Goal: Navigation & Orientation: Find specific page/section

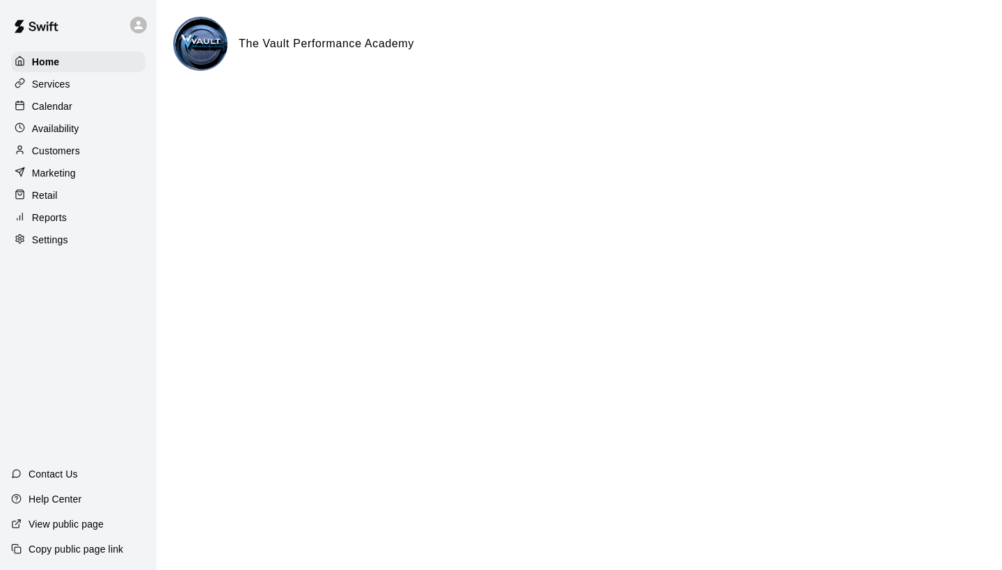
click at [58, 105] on p "Calendar" at bounding box center [52, 106] width 40 height 14
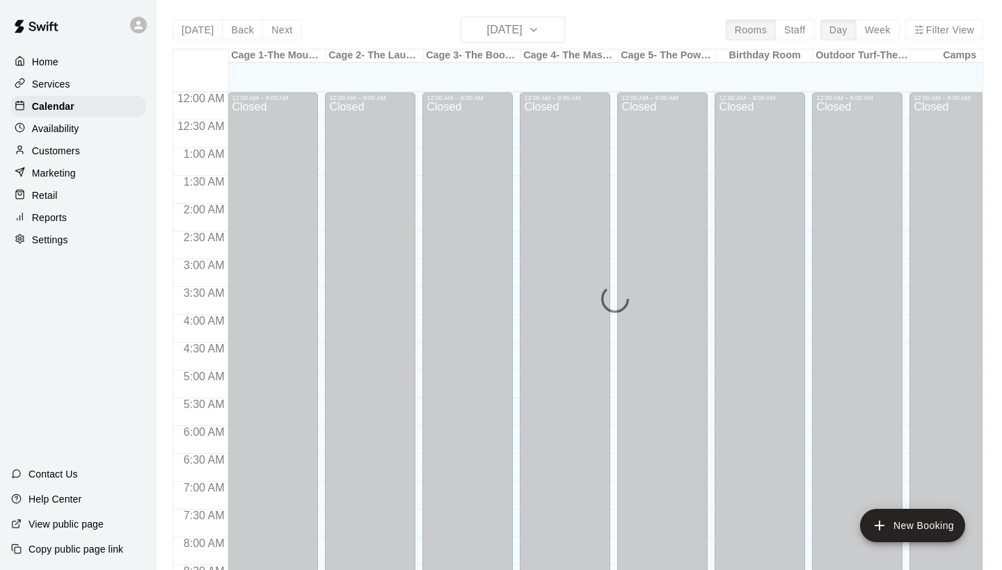
click at [483, 33] on div "[DATE] Back [DATE][DATE] Rooms Staff Day Week Filter View Cage 1-The Mound Lab …" at bounding box center [578, 302] width 810 height 570
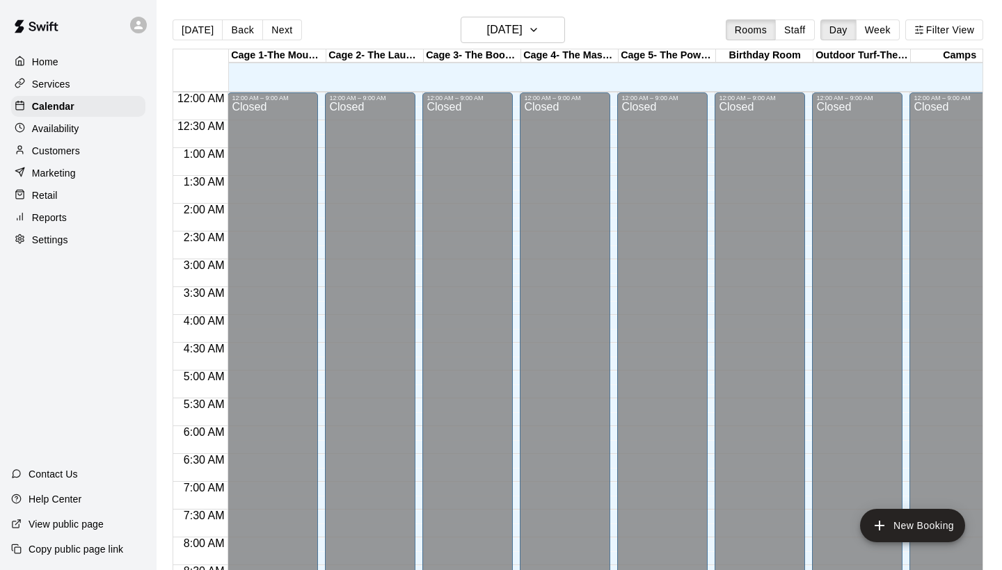
scroll to position [602, 0]
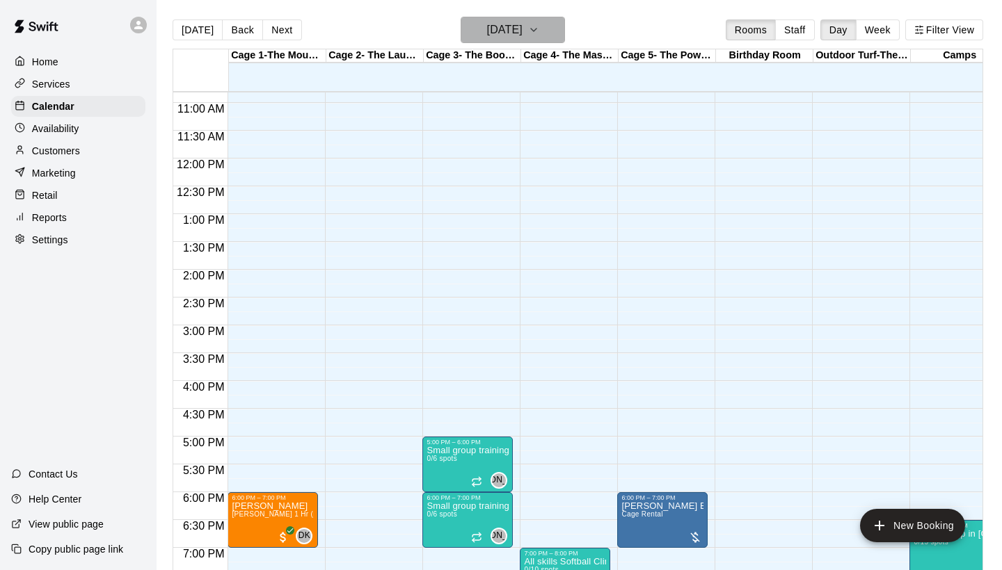
click at [487, 33] on h6 "[DATE]" at bounding box center [504, 29] width 35 height 19
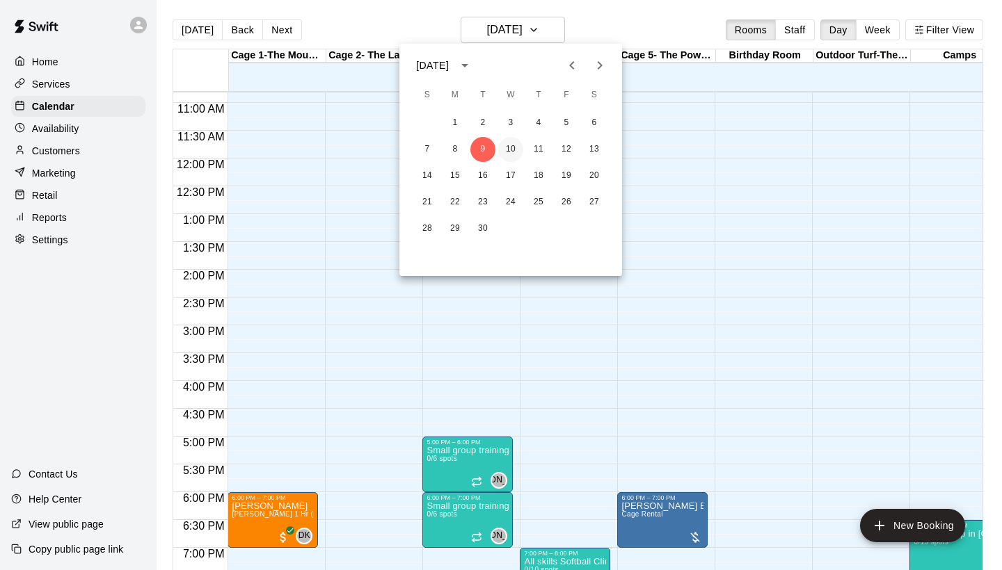
click at [513, 150] on button "10" at bounding box center [510, 149] width 25 height 25
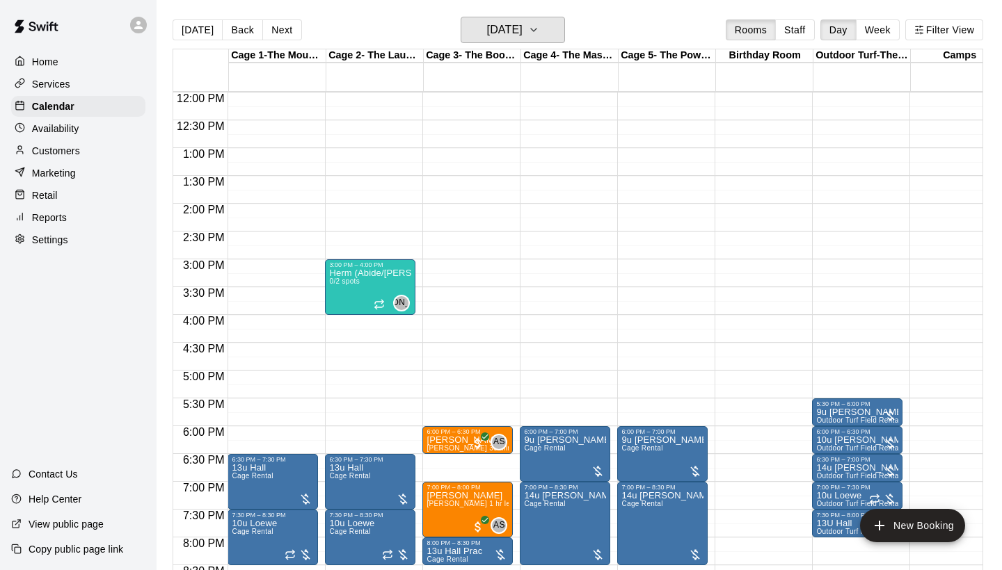
scroll to position [669, 0]
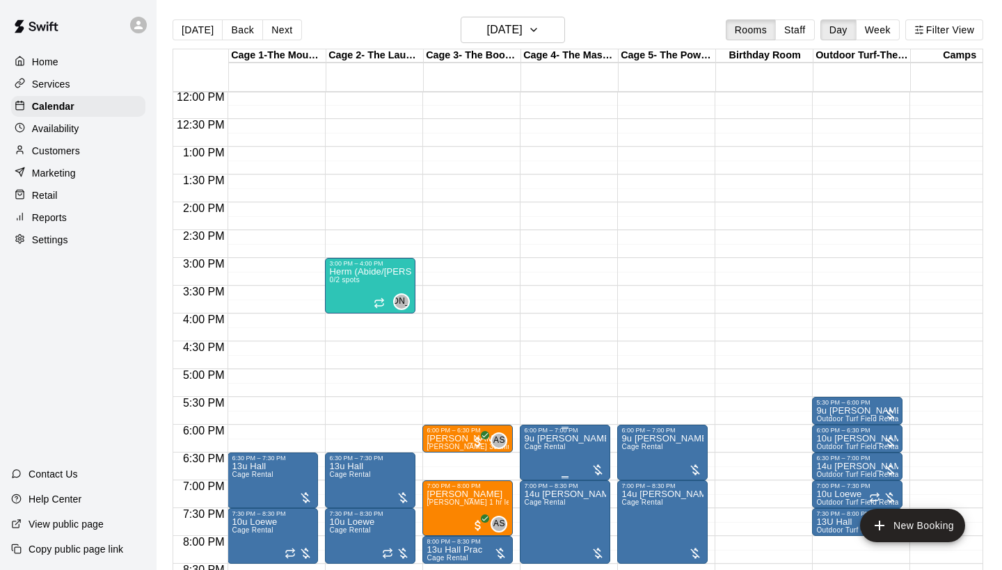
click at [540, 477] on img "edit" at bounding box center [539, 482] width 16 height 16
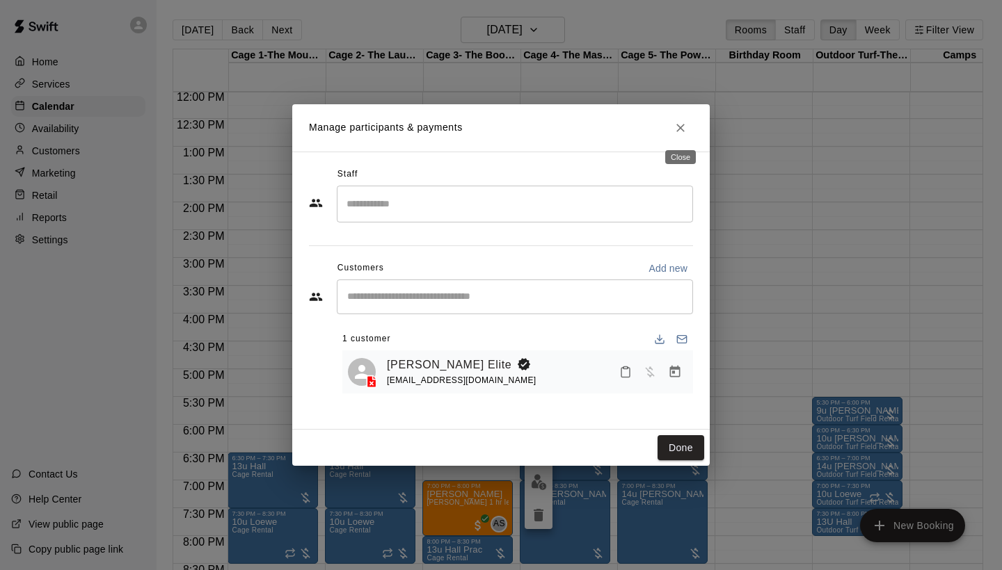
click at [669, 125] on button "Close" at bounding box center [680, 127] width 25 height 25
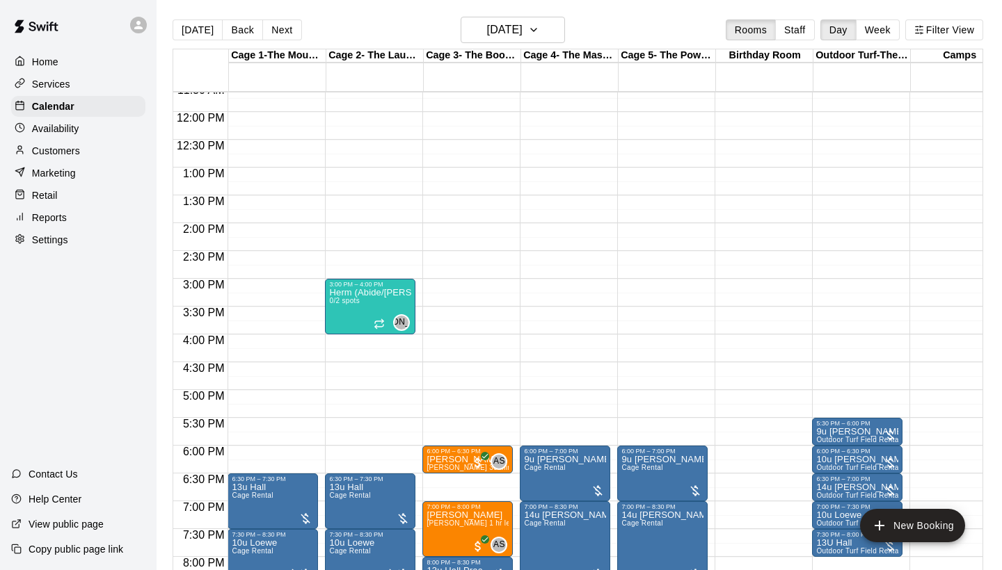
scroll to position [643, 0]
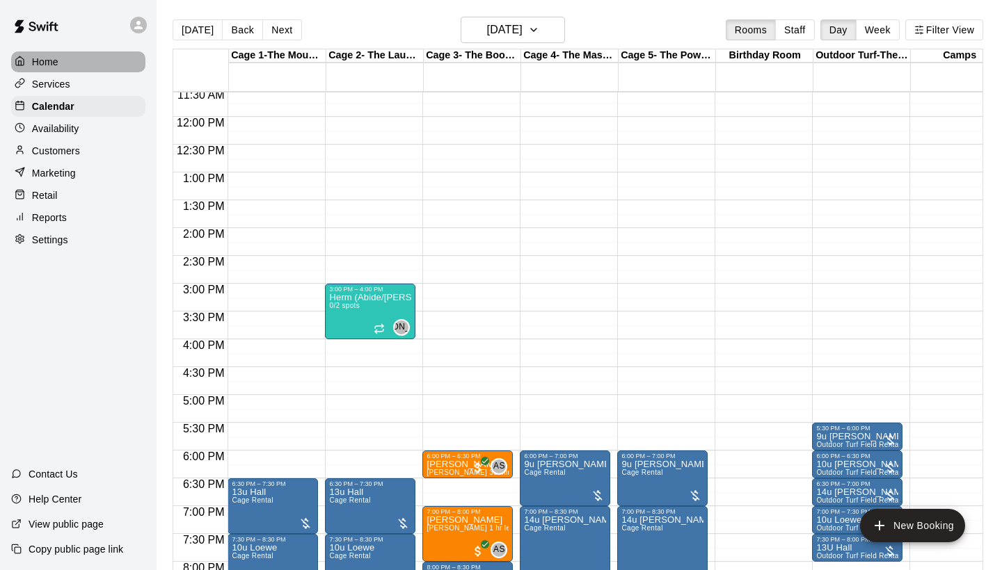
click at [38, 56] on p "Home" at bounding box center [45, 62] width 26 height 14
